Goal: Browse casually

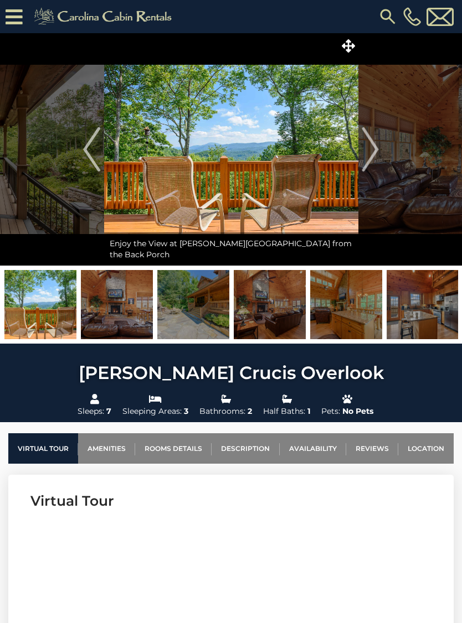
click at [372, 147] on img "Next" at bounding box center [370, 149] width 17 height 44
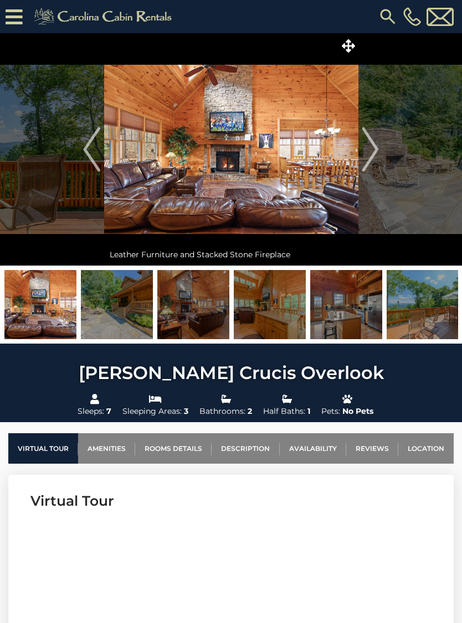
click at [372, 145] on img "Next" at bounding box center [370, 149] width 17 height 44
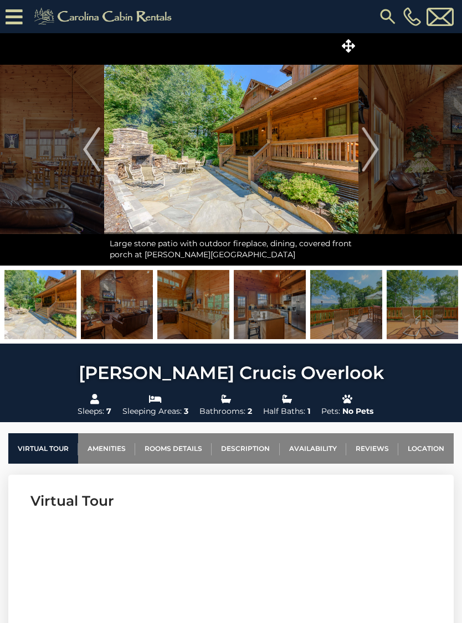
click at [375, 153] on img "Next" at bounding box center [370, 149] width 17 height 44
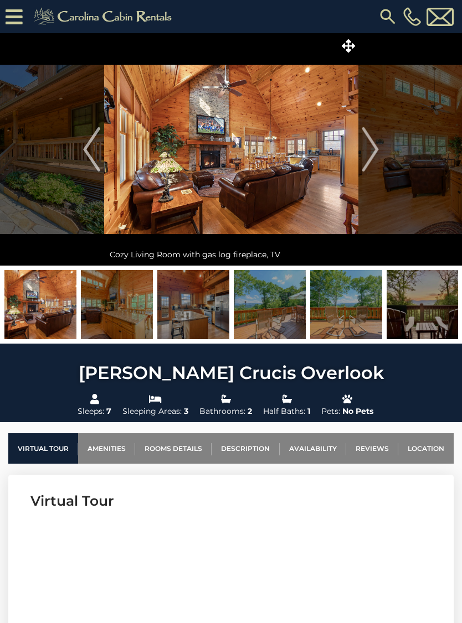
click at [372, 150] on img "Next" at bounding box center [370, 149] width 17 height 44
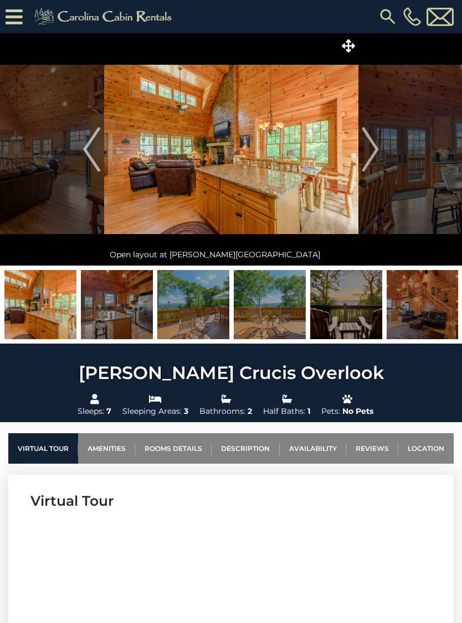
click at [372, 151] on img "Next" at bounding box center [370, 149] width 17 height 44
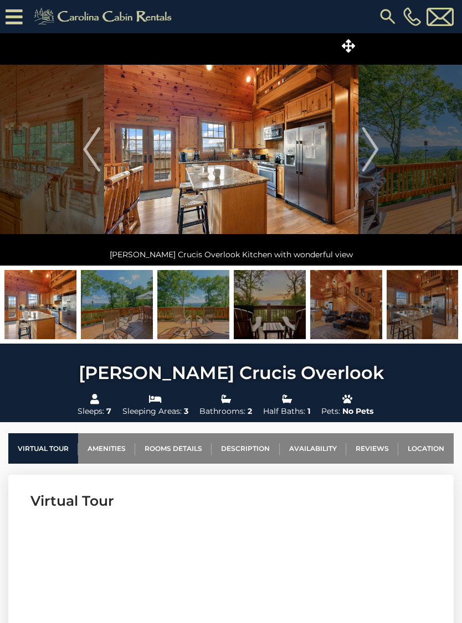
click at [373, 153] on img "Next" at bounding box center [370, 149] width 17 height 44
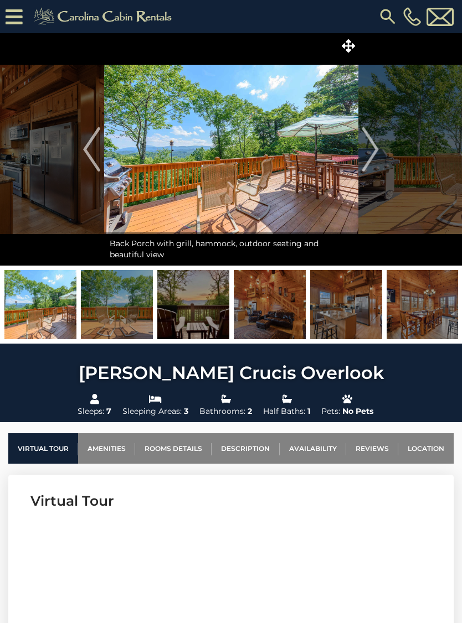
click at [375, 151] on img "Next" at bounding box center [370, 149] width 17 height 44
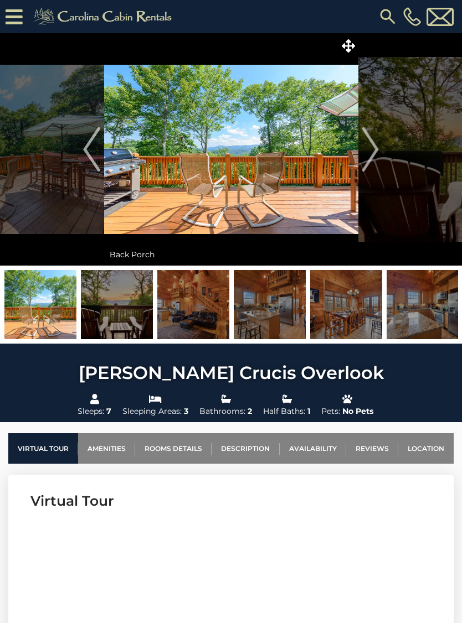
click at [370, 150] on img "Next" at bounding box center [370, 149] width 17 height 44
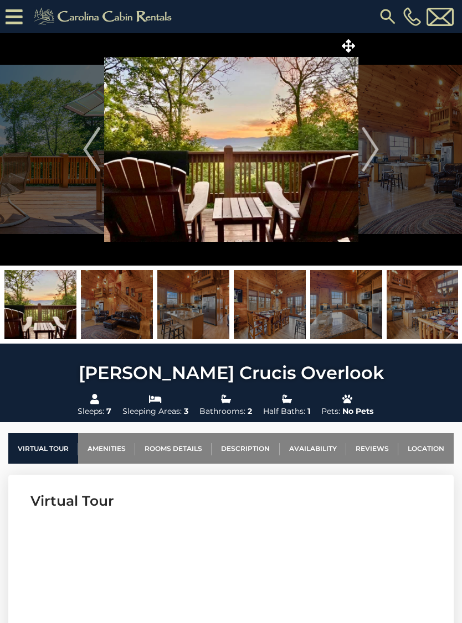
click at [371, 149] on img "Next" at bounding box center [370, 149] width 17 height 44
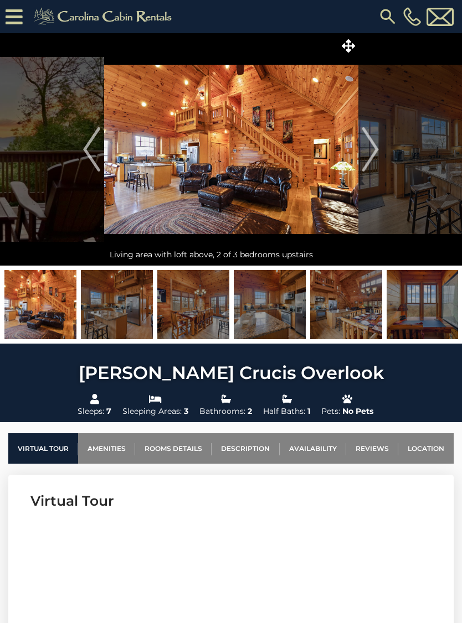
click at [369, 148] on img "Next" at bounding box center [370, 149] width 17 height 44
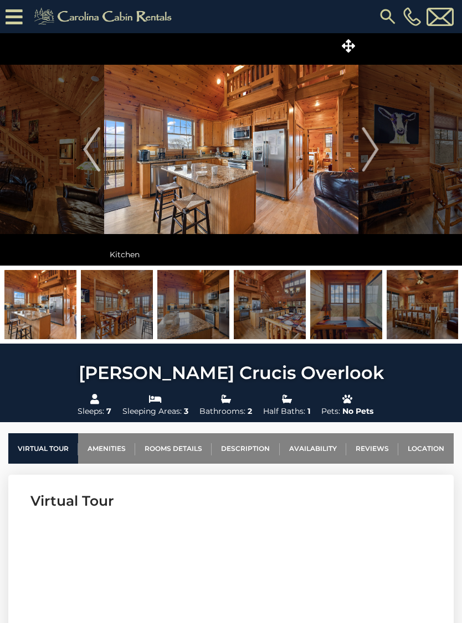
click at [373, 153] on img "Next" at bounding box center [370, 149] width 17 height 44
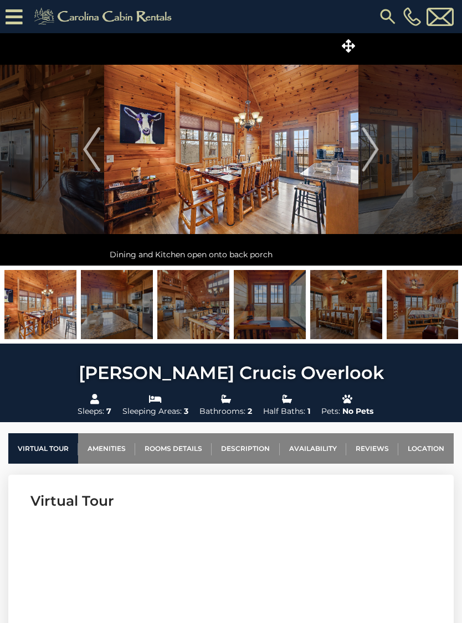
click at [373, 152] on img "Next" at bounding box center [370, 149] width 17 height 44
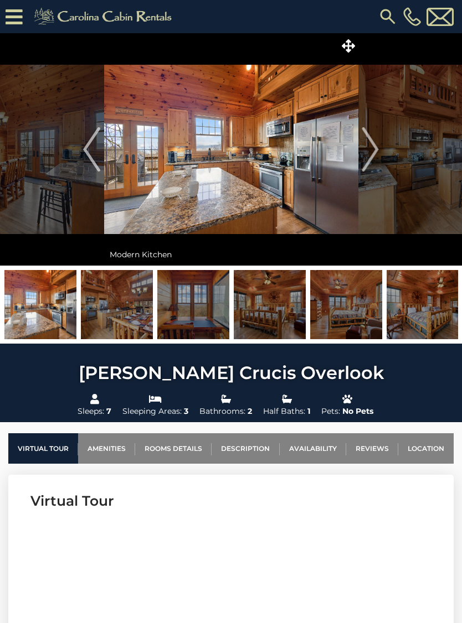
click at [370, 153] on img "Next" at bounding box center [370, 149] width 17 height 44
